Goal: Task Accomplishment & Management: Manage account settings

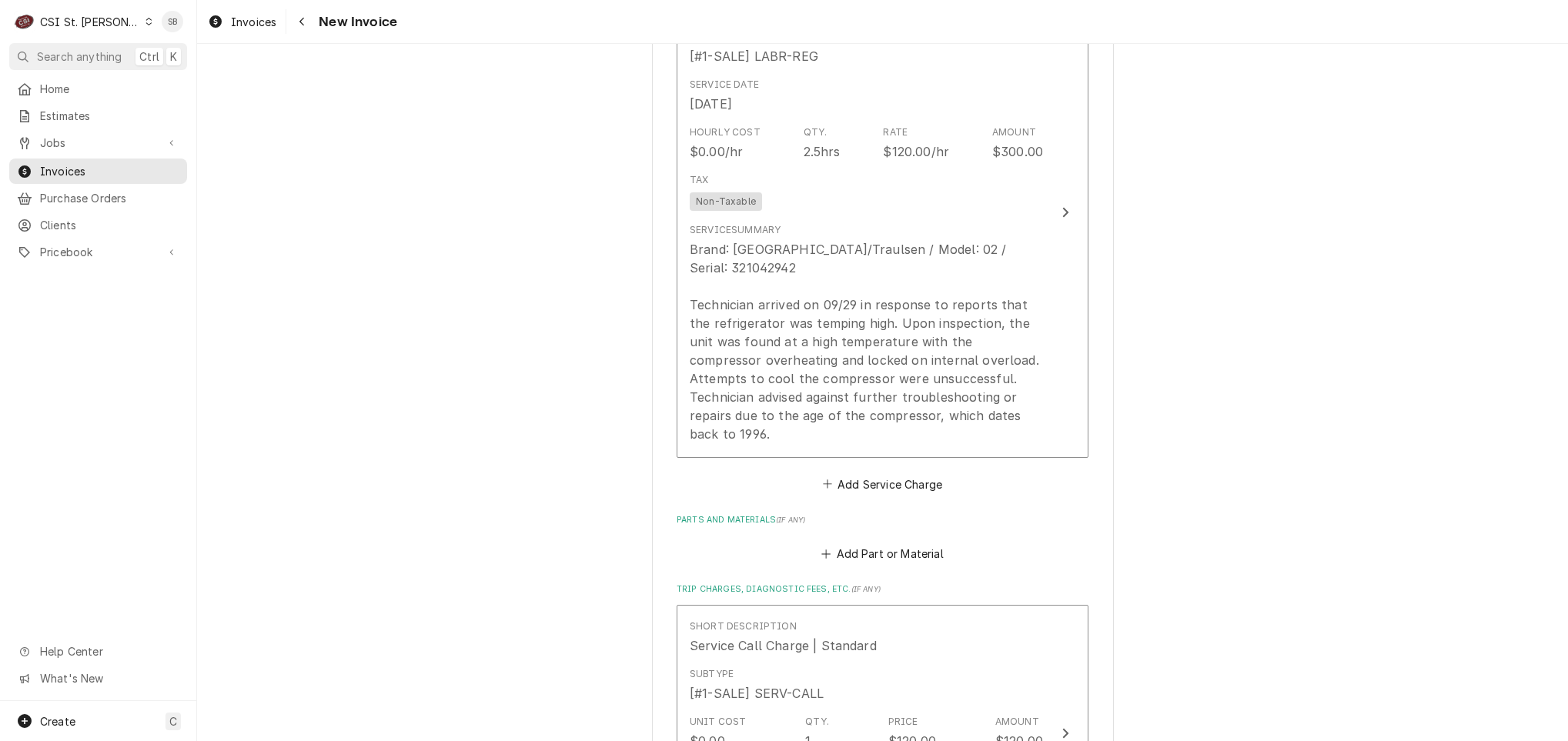
scroll to position [2409, 0]
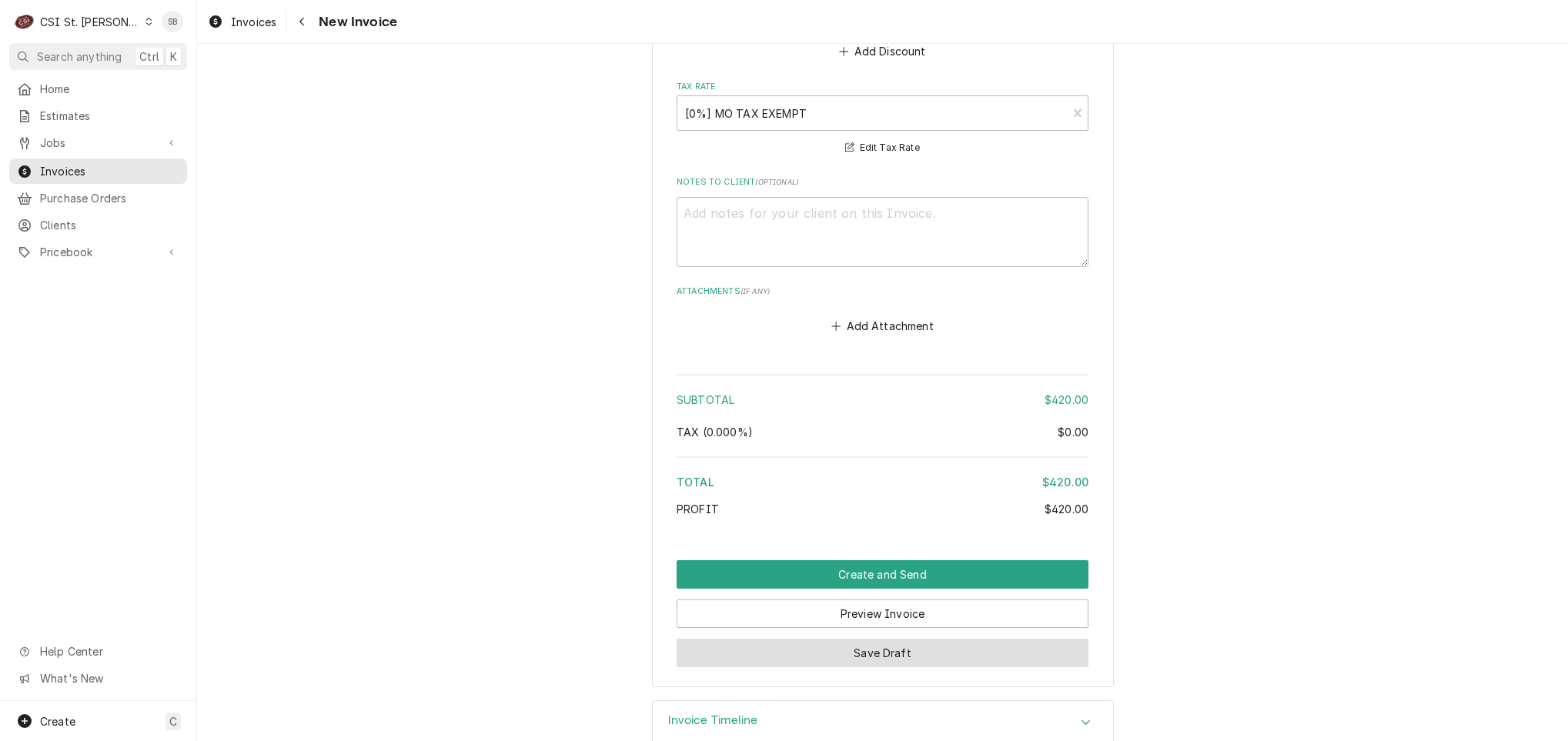
click at [784, 639] on button "Save Draft" at bounding box center [883, 652] width 412 height 28
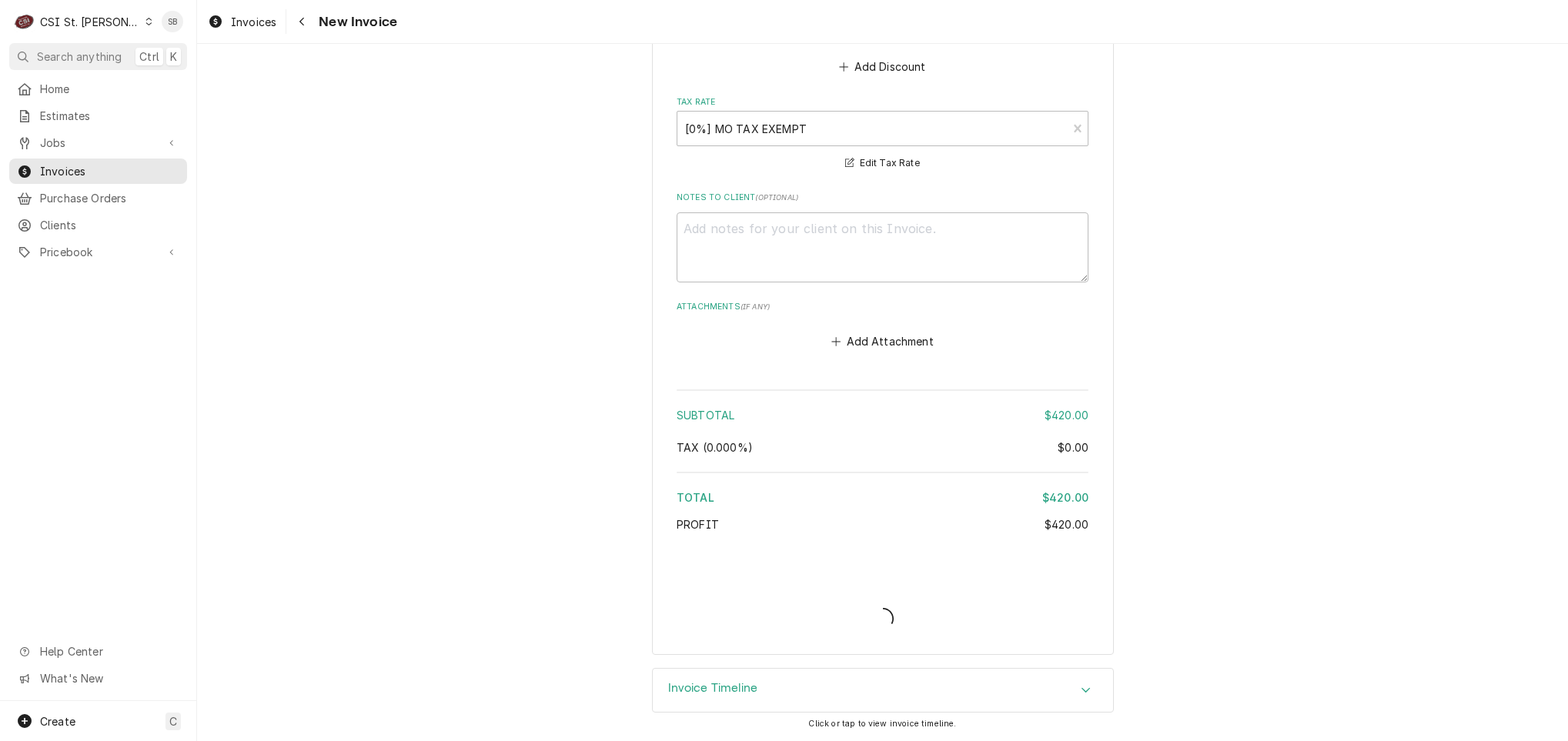
scroll to position [2358, 0]
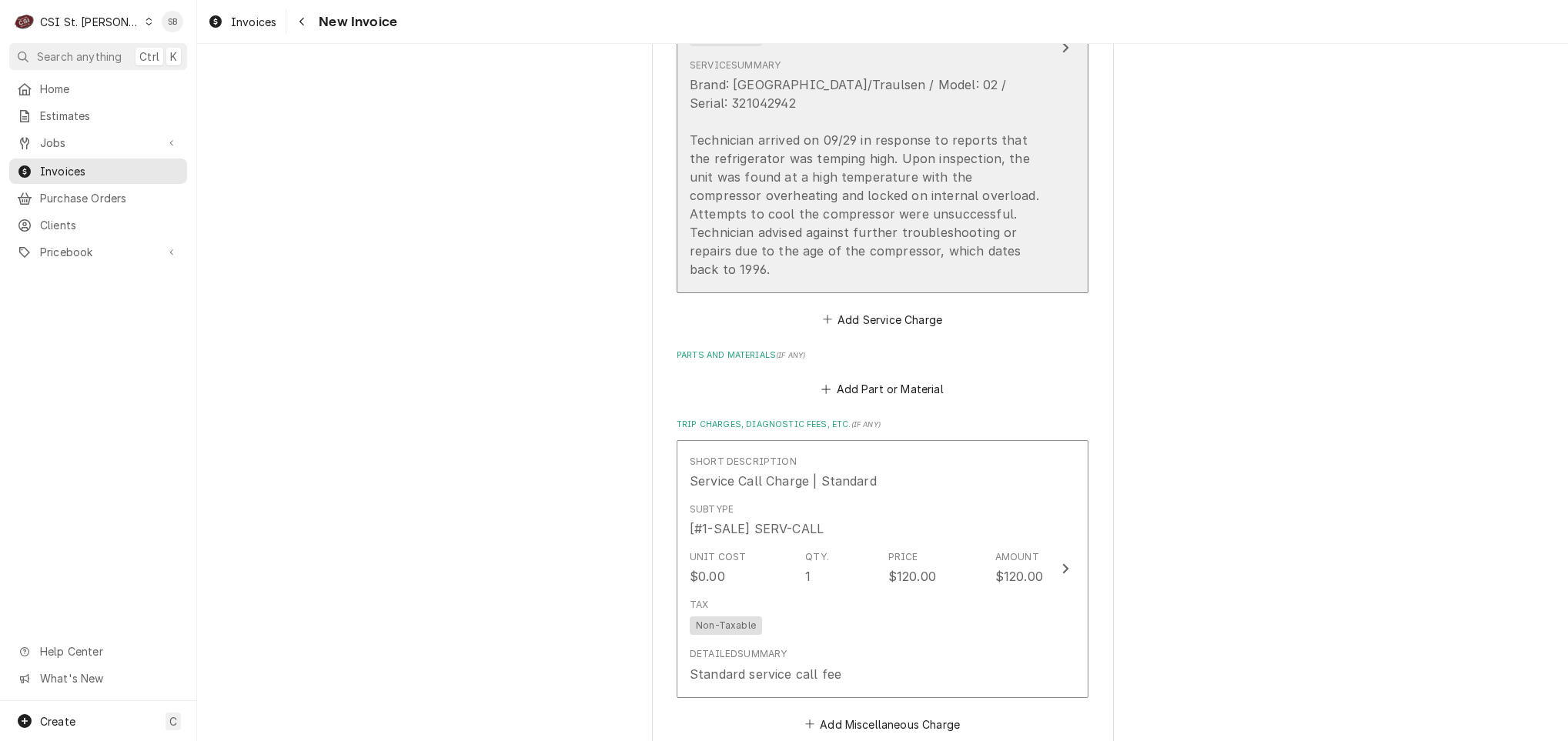
click at [816, 178] on div "Brand: Hobart/Traulsen / Model: 02 / Serial: 321042942 Technician arrived on 09…" at bounding box center [866, 177] width 353 height 204
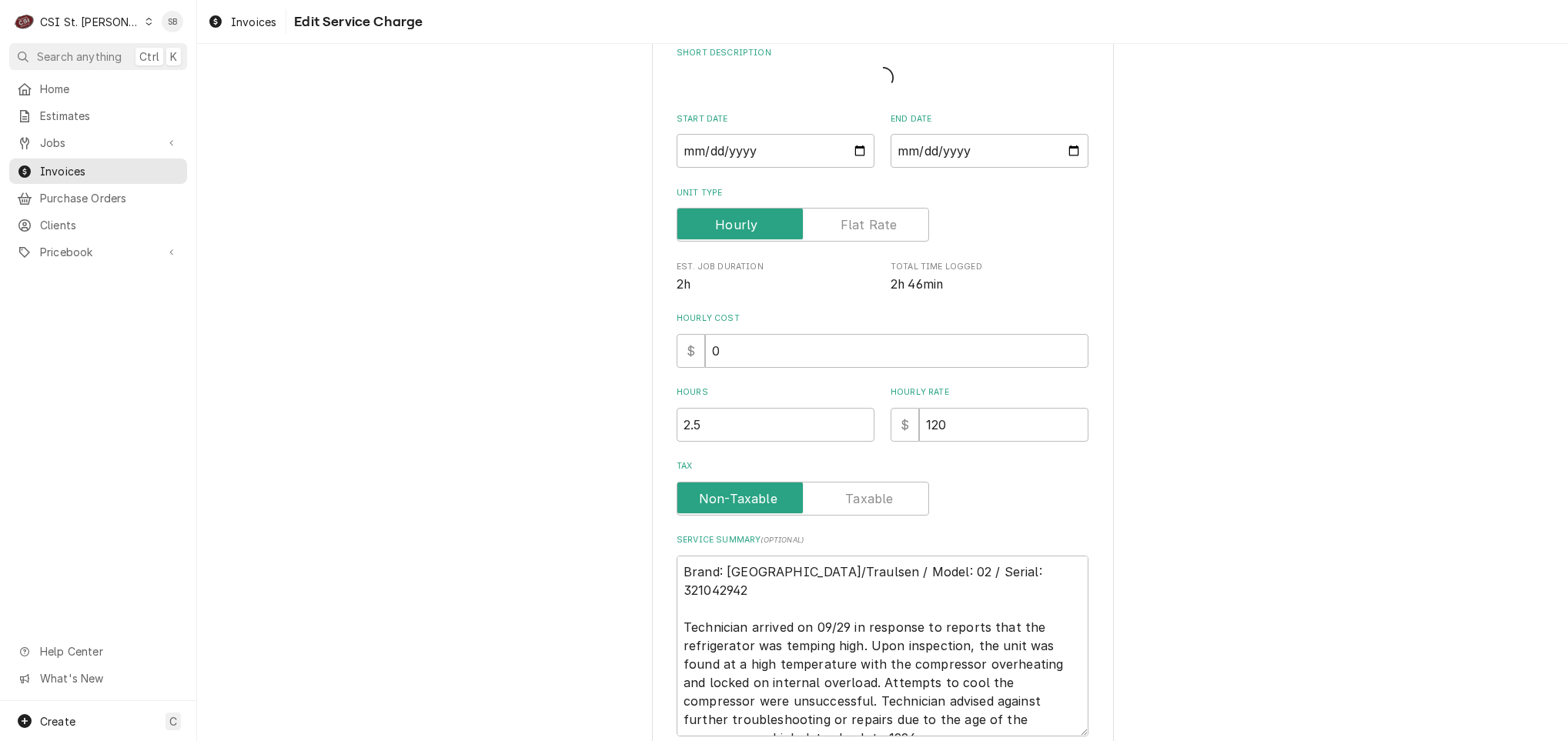
type textarea "x"
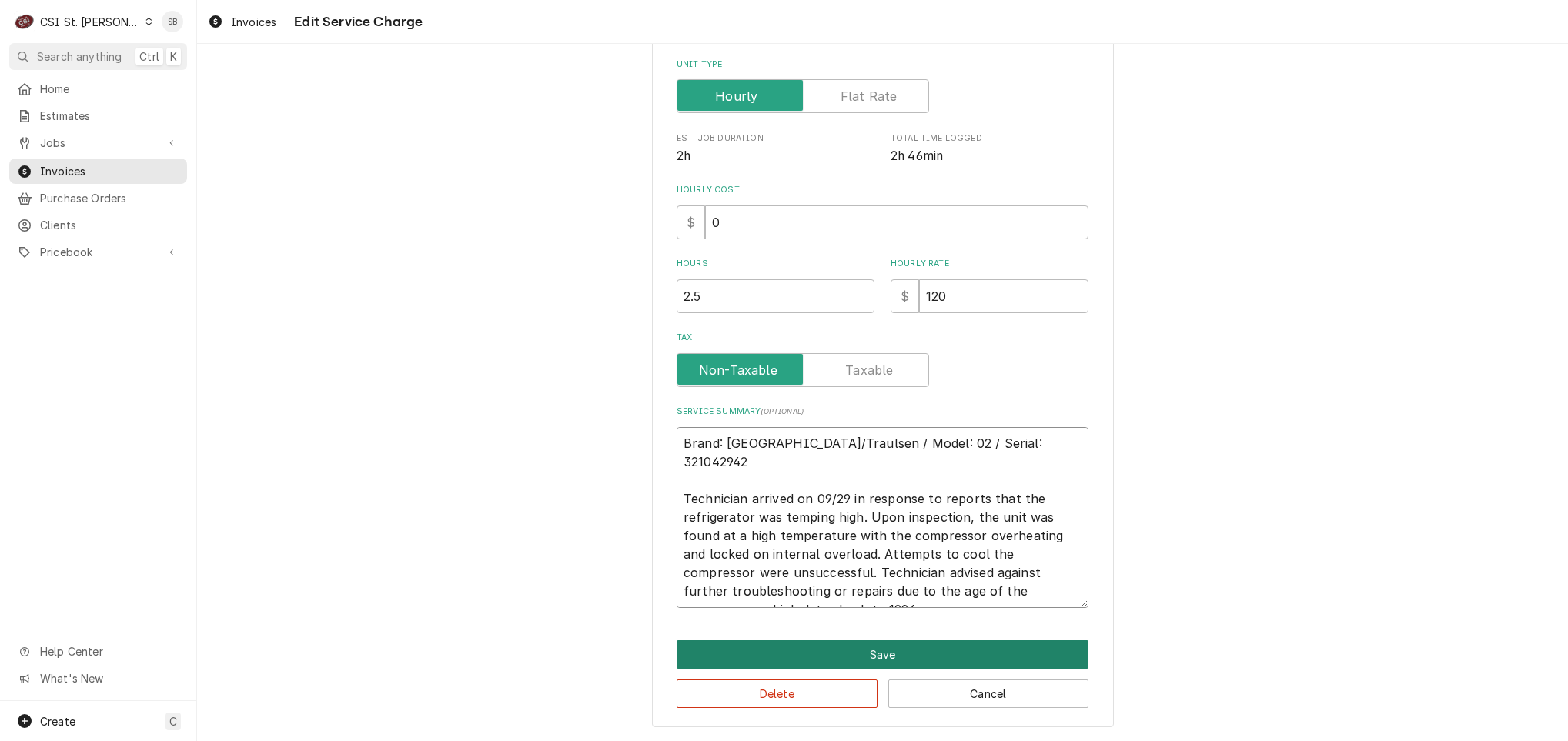
drag, startPoint x: 677, startPoint y: 438, endPoint x: 862, endPoint y: 664, distance: 292.1
click at [864, 673] on div "Use the fields below to edit this service charge Short Description Start Date 2…" at bounding box center [883, 294] width 462 height 867
click at [261, 31] on link "Invoices" at bounding box center [242, 22] width 80 height 26
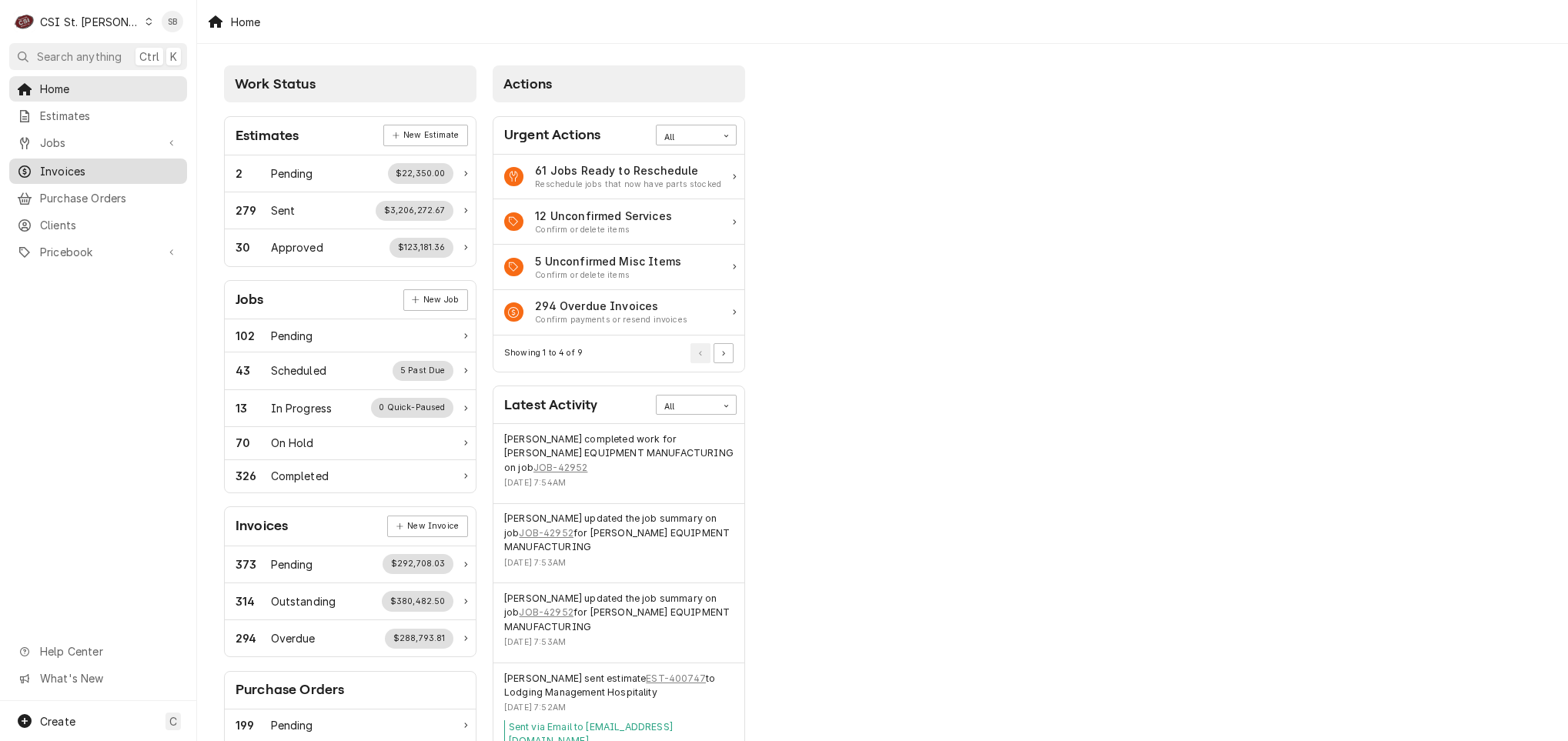
click at [90, 163] on span "Invoices" at bounding box center [109, 171] width 139 height 16
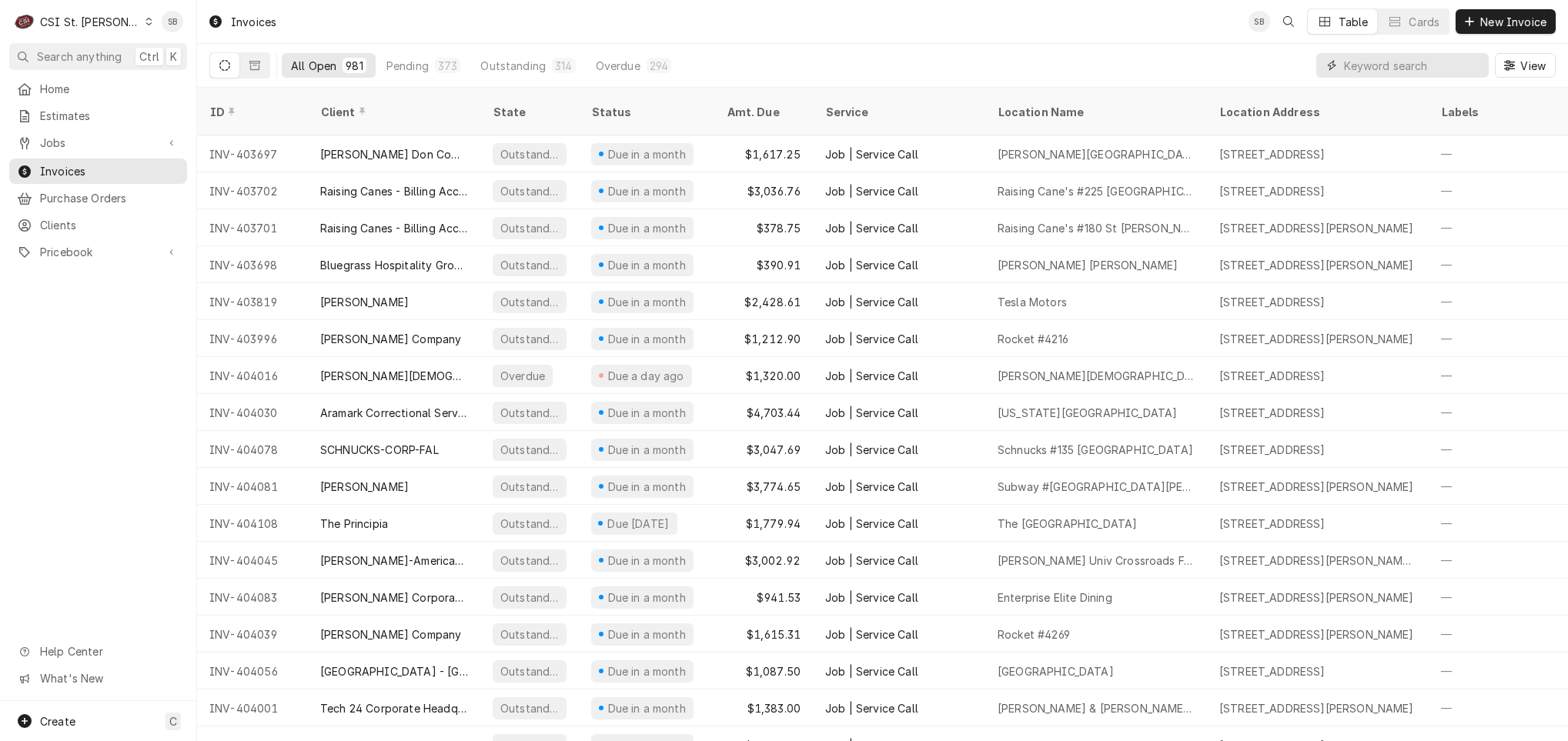
click at [1353, 62] on input "Dynamic Content Wrapper" at bounding box center [1412, 65] width 137 height 25
paste input "404261"
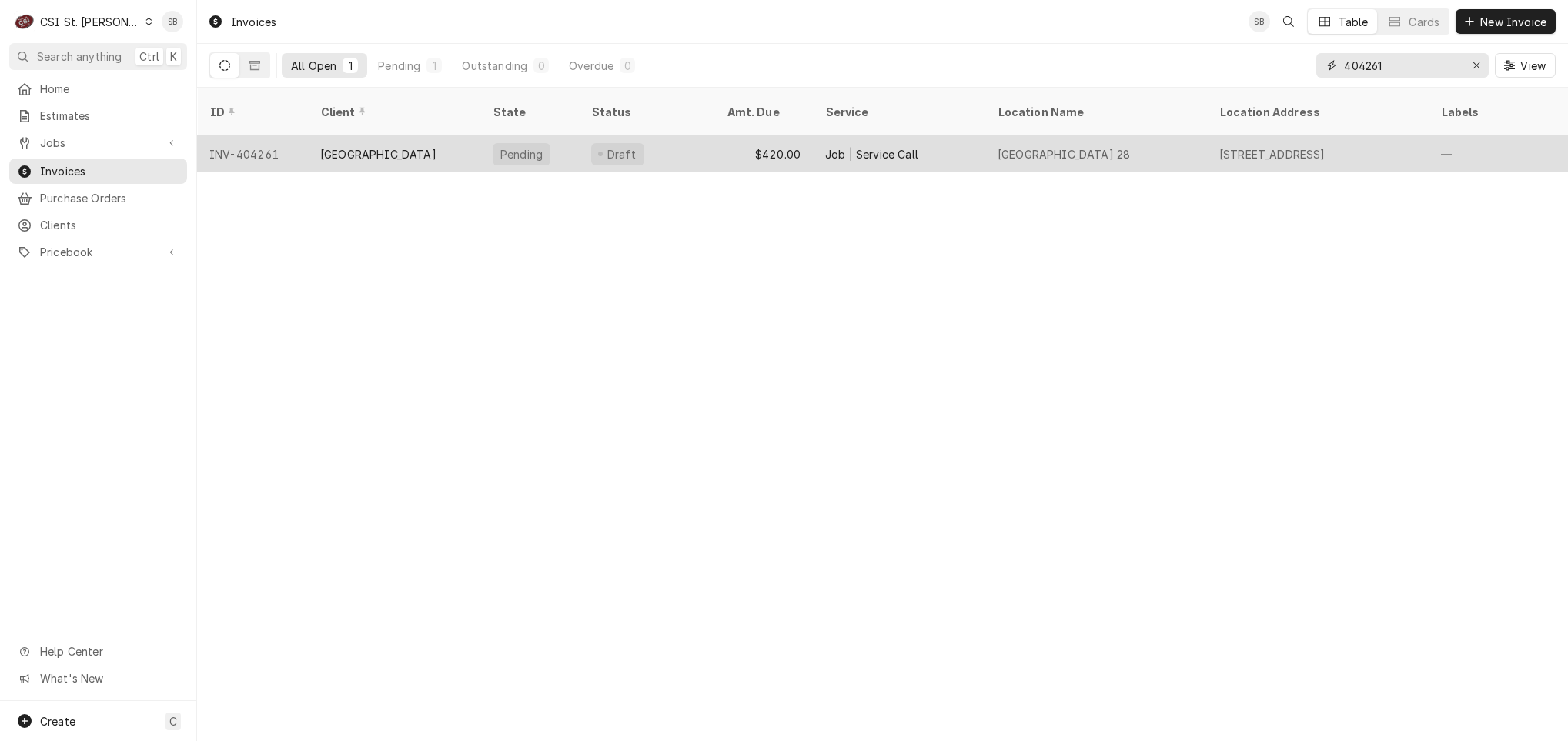
type input "404261"
click at [377, 153] on tr "INV-404261 Rockwood School District Pending Draft $420.00 Job | Service Call Eu…" at bounding box center [1133, 154] width 1872 height 37
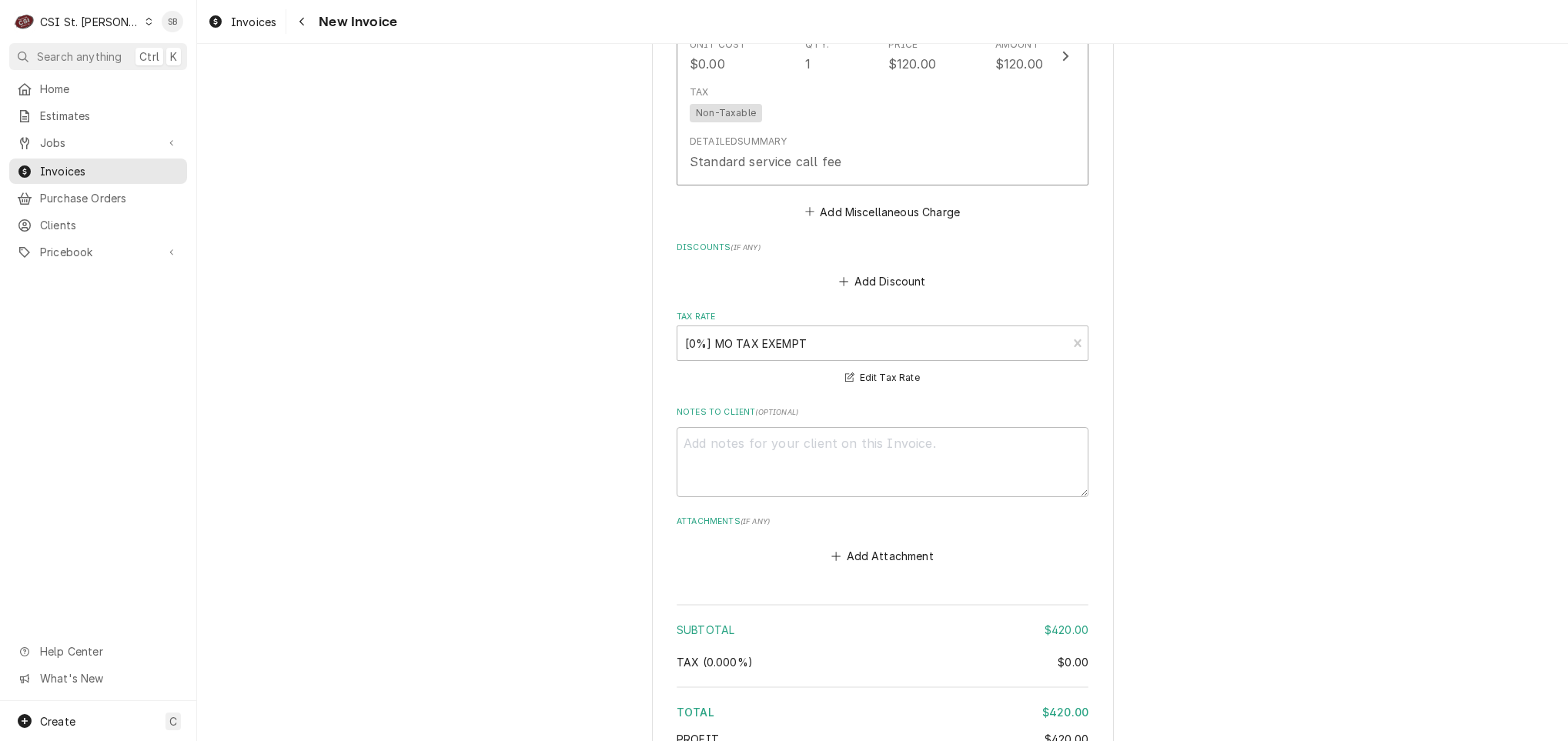
scroll to position [2409, 0]
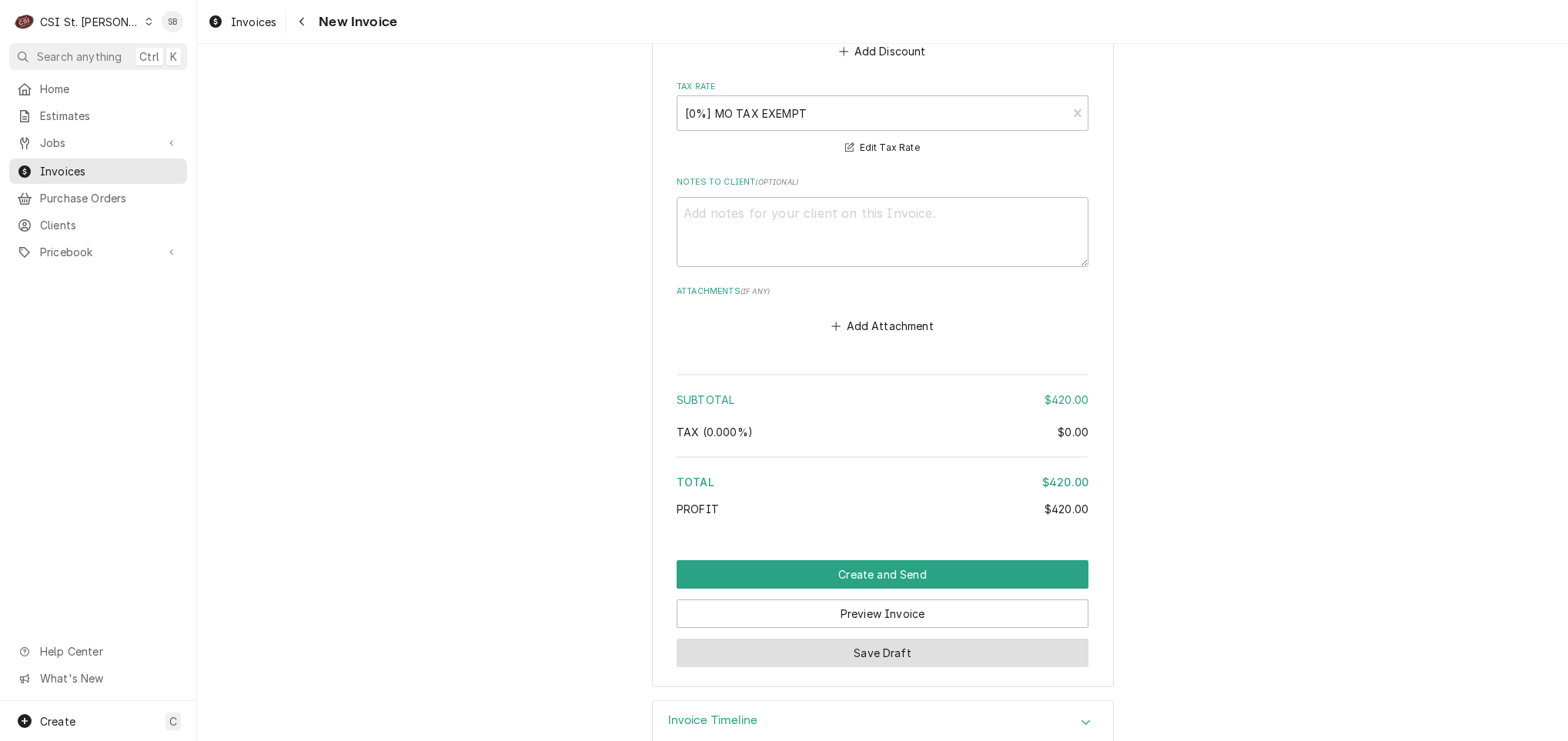
click at [726, 639] on button "Save Draft" at bounding box center [883, 652] width 412 height 28
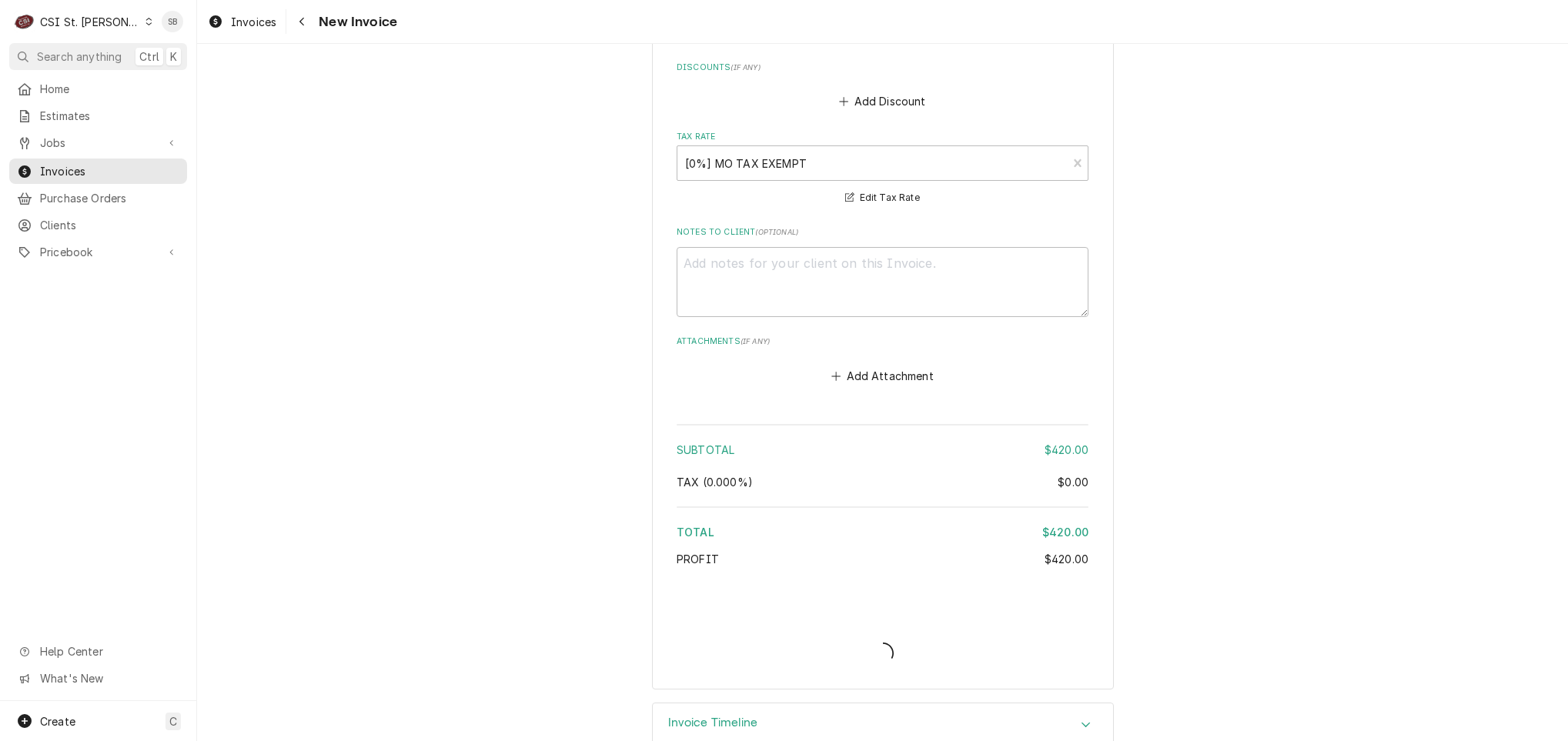
type textarea "x"
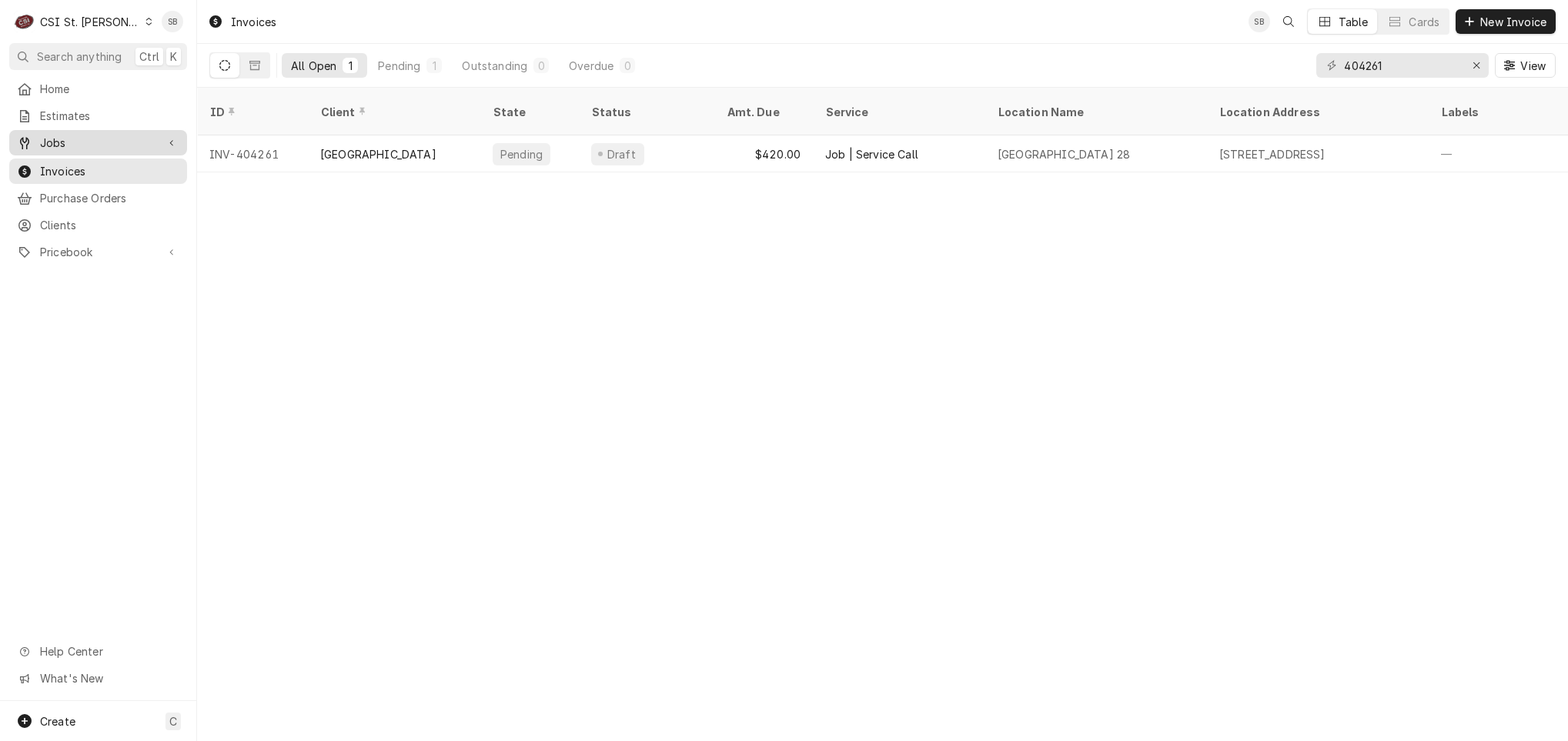
click at [120, 139] on span "Jobs" at bounding box center [98, 142] width 116 height 16
click at [122, 165] on span "Jobs" at bounding box center [109, 170] width 139 height 16
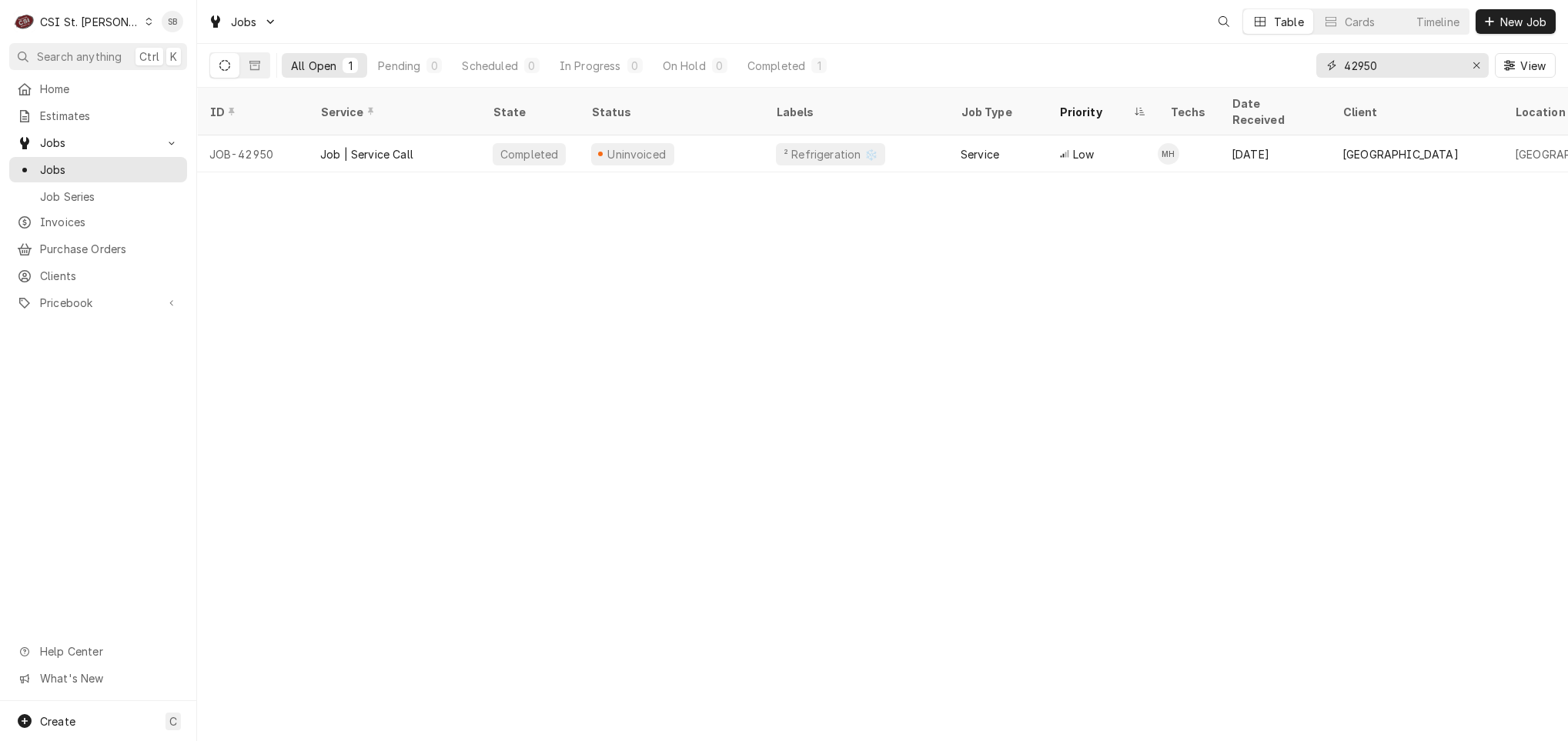
click at [1358, 76] on input "42950" at bounding box center [1401, 65] width 116 height 25
paste input "621"
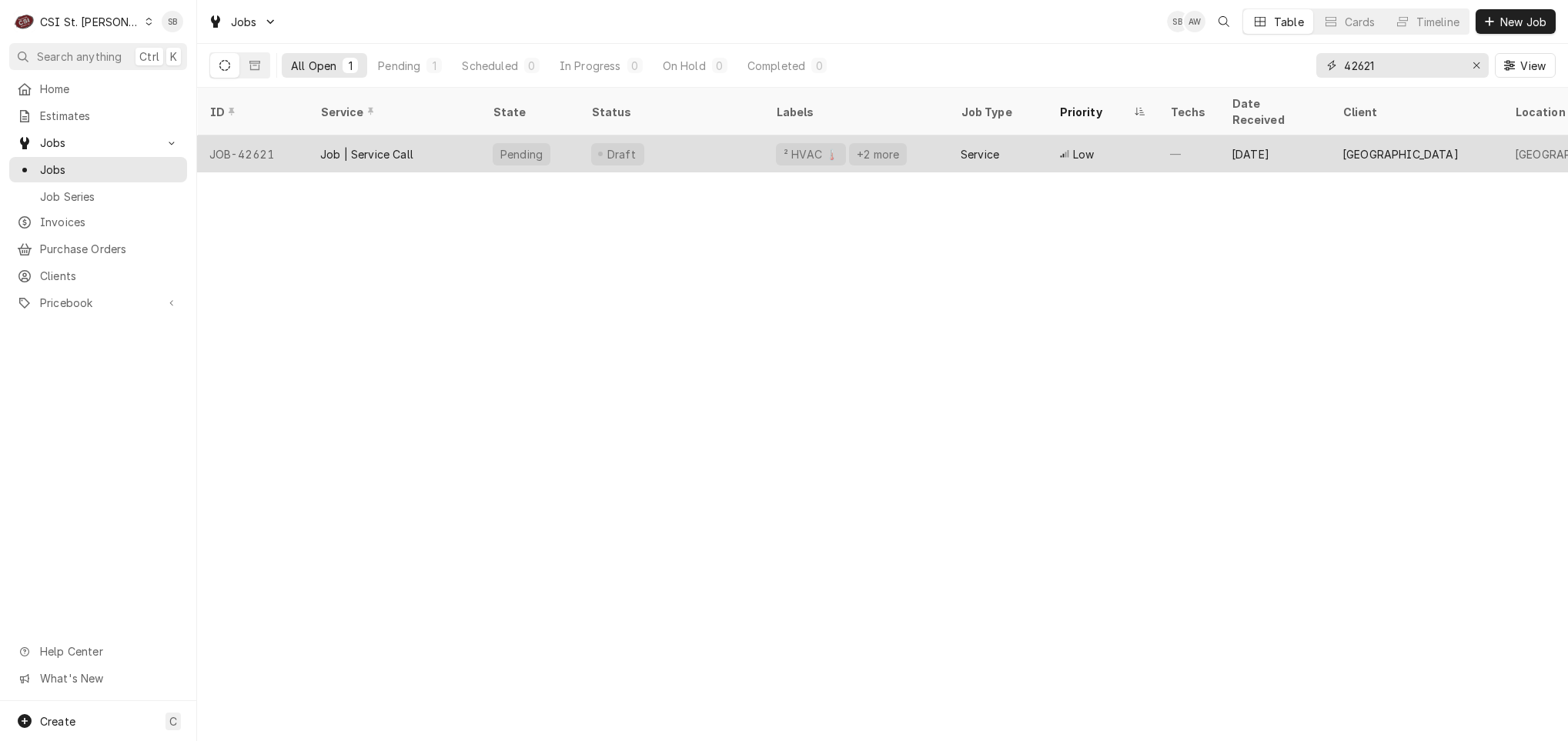
type input "42621"
click at [391, 146] on div "Job | Service Call" at bounding box center [367, 154] width 93 height 16
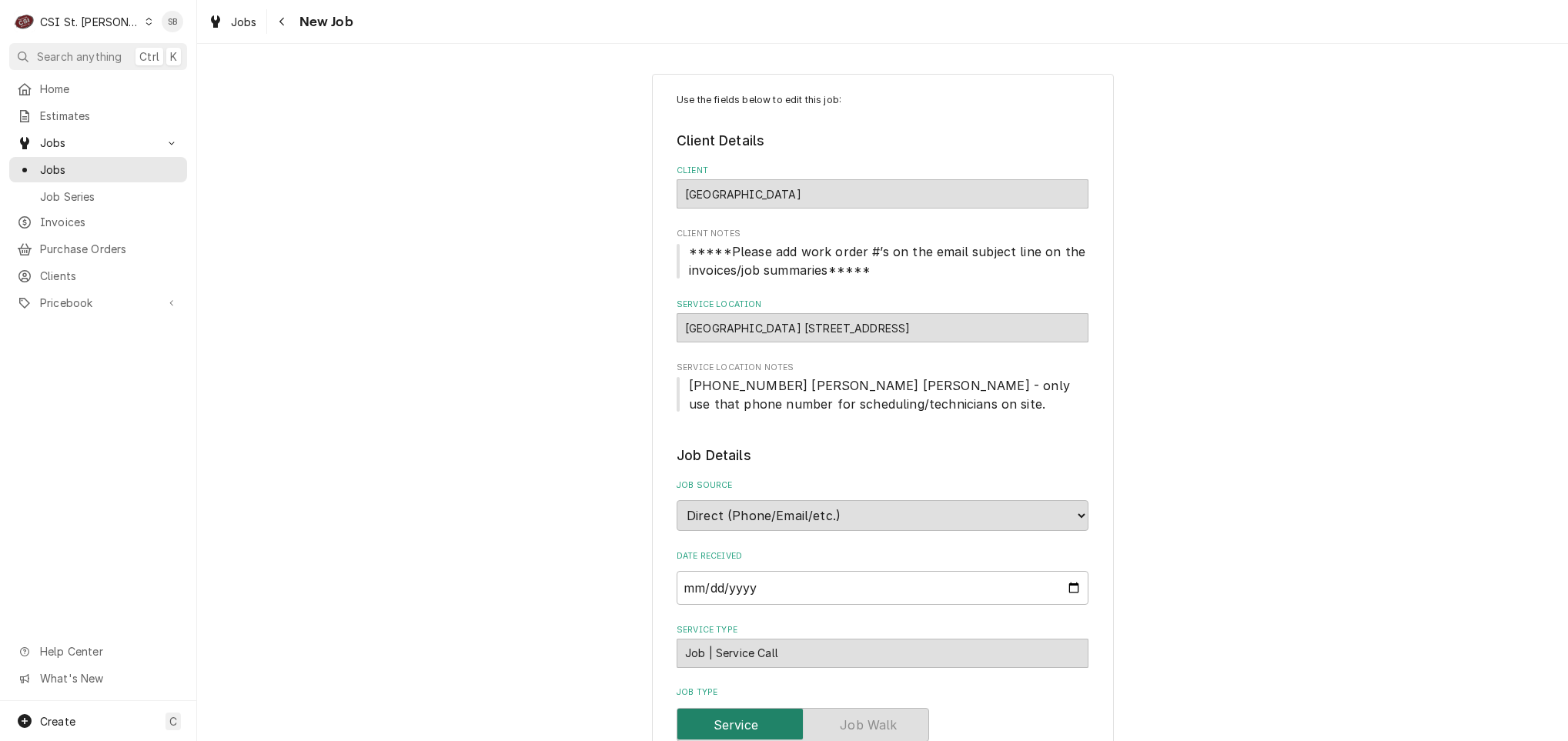
type textarea "x"
click at [233, 21] on span "Jobs" at bounding box center [244, 22] width 27 height 16
